Goal: Navigation & Orientation: Find specific page/section

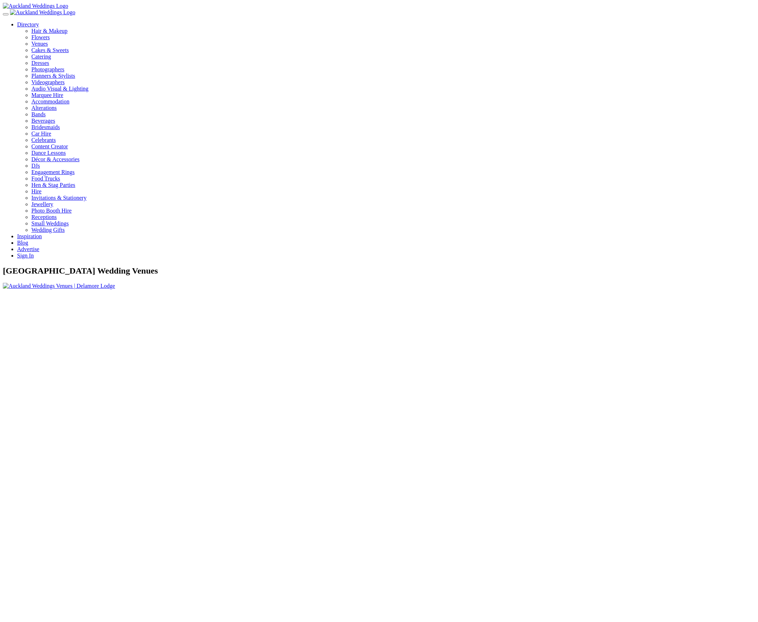
scroll to position [290, 0]
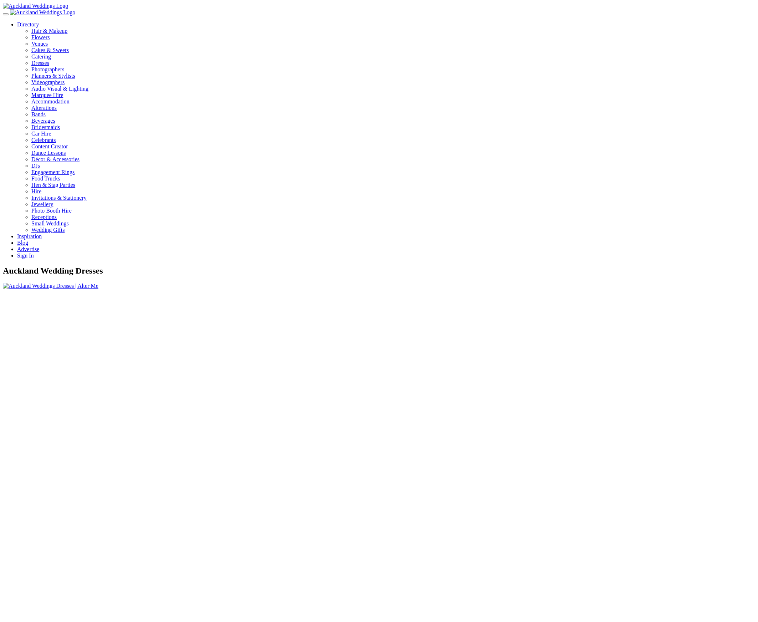
click at [39, 21] on link "Directory" at bounding box center [28, 24] width 22 height 6
click at [41, 188] on link "Hire" at bounding box center [36, 191] width 10 height 6
click at [39, 23] on link "Directory" at bounding box center [28, 24] width 22 height 6
click at [469, 47] on link "Venues" at bounding box center [393, 44] width 724 height 6
click at [39, 25] on link "Directory" at bounding box center [28, 24] width 22 height 6
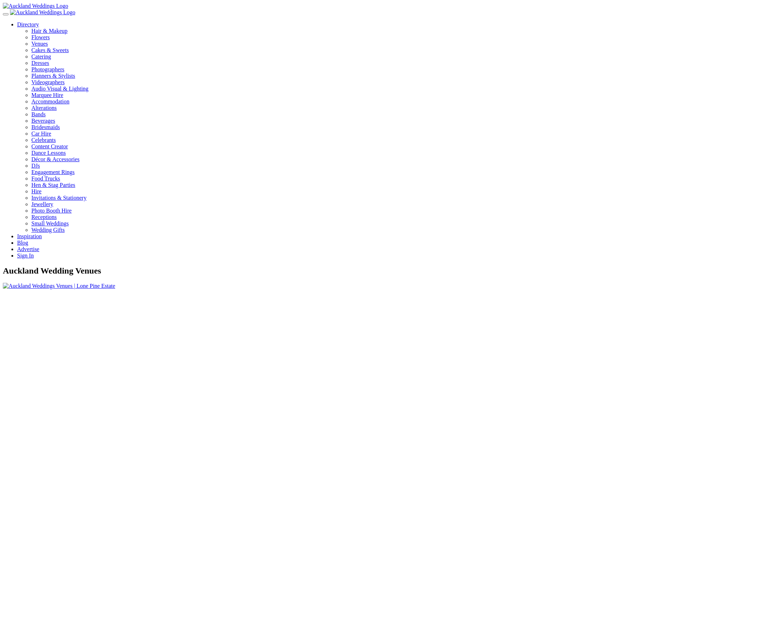
click at [471, 34] on div "Hair & Makeup" at bounding box center [393, 31] width 724 height 6
click at [39, 22] on link "Directory" at bounding box center [28, 24] width 22 height 6
click at [466, 41] on div "Flowers" at bounding box center [393, 37] width 724 height 6
click at [39, 25] on link "Directory" at bounding box center [28, 24] width 22 height 6
click at [444, 47] on div "Venues" at bounding box center [393, 44] width 724 height 6
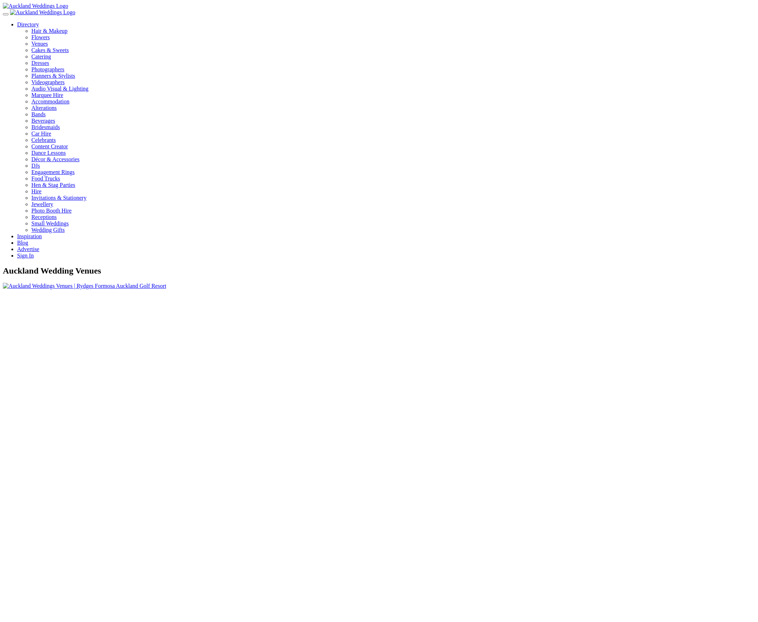
click at [39, 22] on link "Directory" at bounding box center [28, 24] width 22 height 6
click at [41, 188] on link "Hire" at bounding box center [36, 191] width 10 height 6
click at [522, 21] on div "Directory Hair & Makeup Flowers Venues Cakes & Sweets" at bounding box center [379, 140] width 753 height 238
click at [39, 21] on link "Directory" at bounding box center [28, 24] width 22 height 6
click at [464, 73] on div "Photographers" at bounding box center [393, 69] width 724 height 6
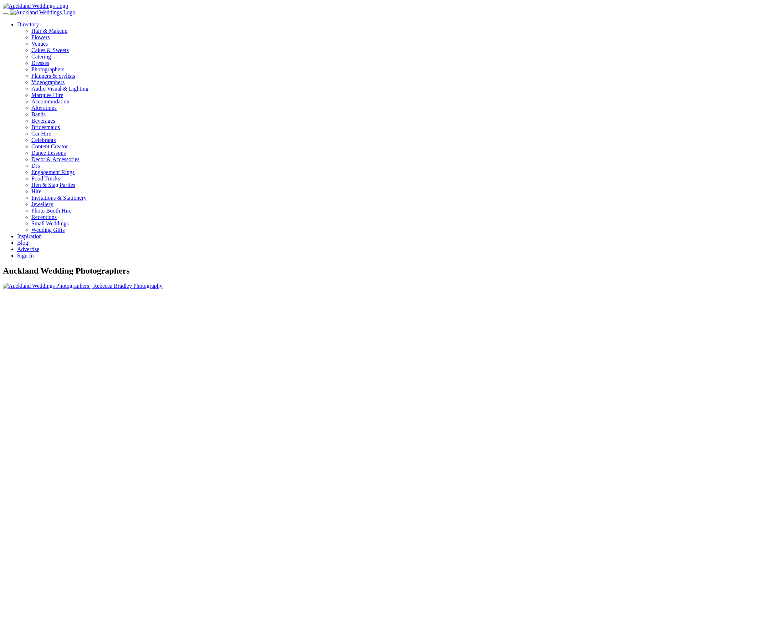
click at [39, 21] on link "Directory" at bounding box center [28, 24] width 22 height 6
click at [437, 66] on div "Dresses" at bounding box center [393, 63] width 724 height 6
click at [39, 24] on link "Directory" at bounding box center [28, 24] width 22 height 6
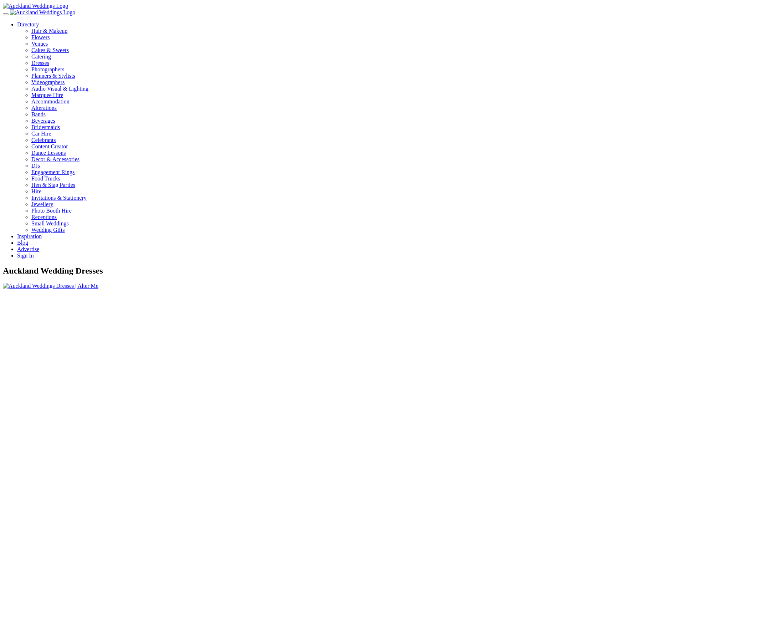
click at [98, 289] on img at bounding box center [51, 286] width 96 height 6
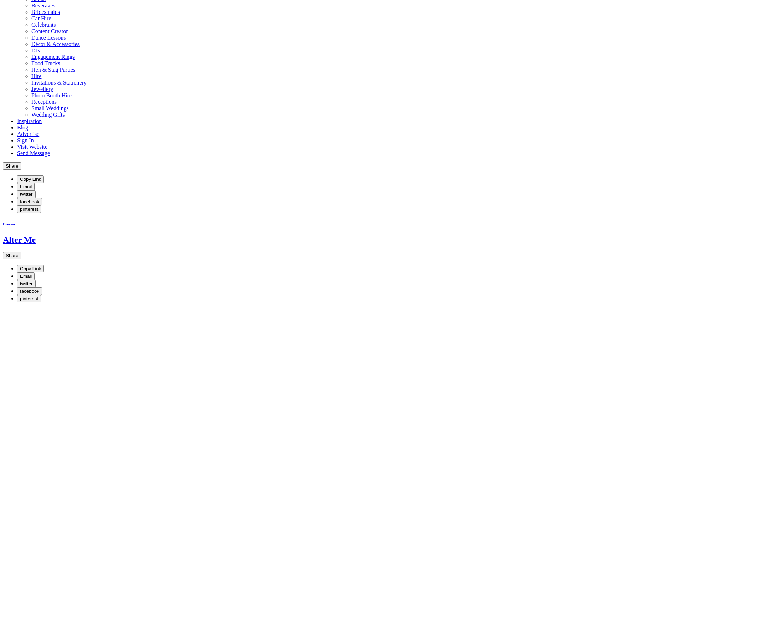
scroll to position [169, 0]
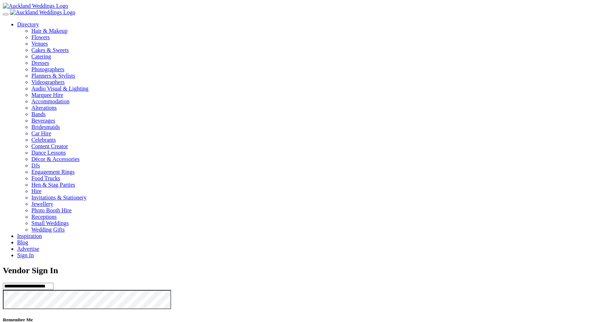
click at [54, 283] on input "**********" at bounding box center [28, 286] width 51 height 7
type input "**********"
